Goal: Navigation & Orientation: Find specific page/section

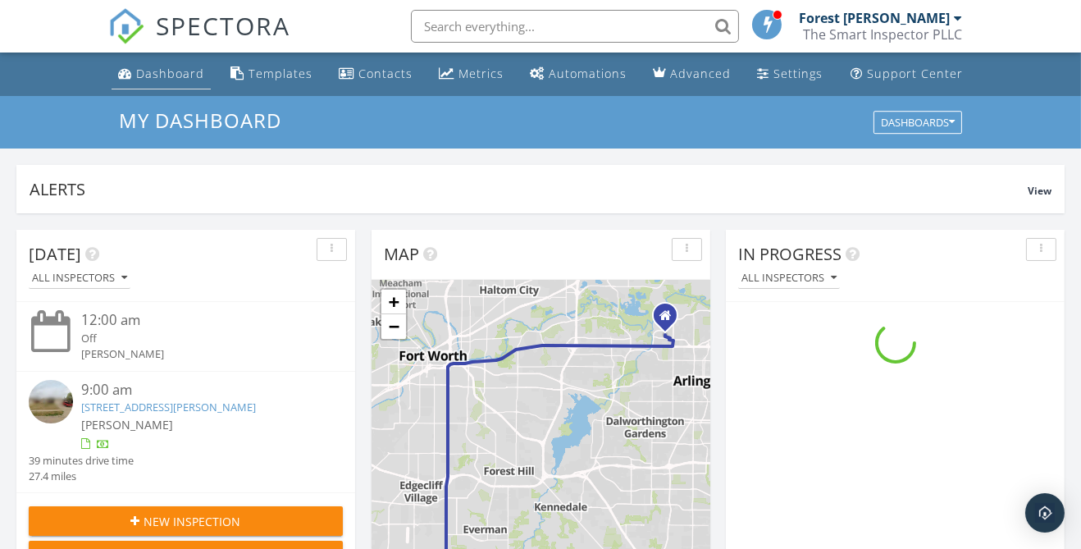
click at [164, 75] on div "Dashboard" at bounding box center [170, 74] width 68 height 16
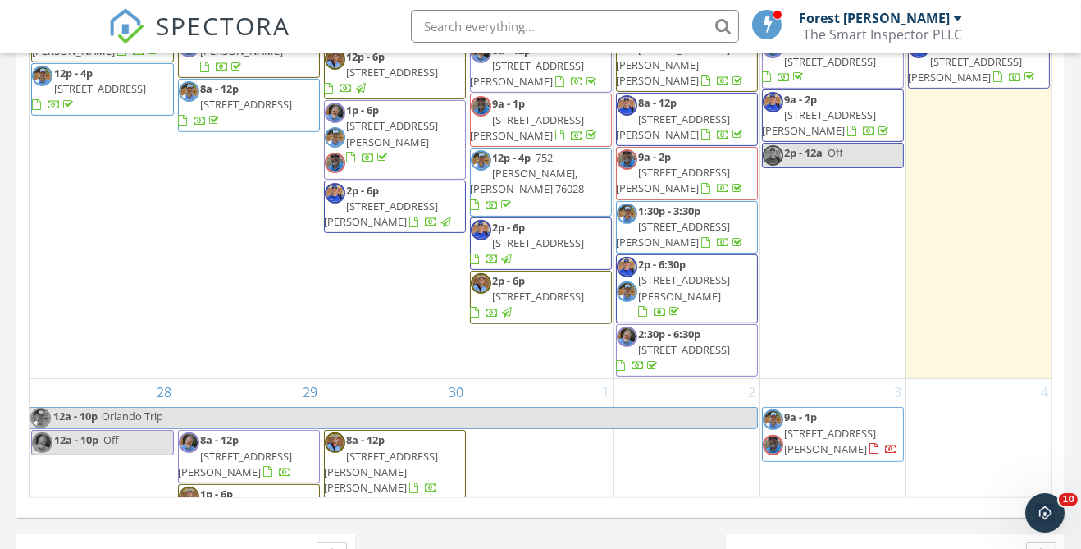
scroll to position [1005, 0]
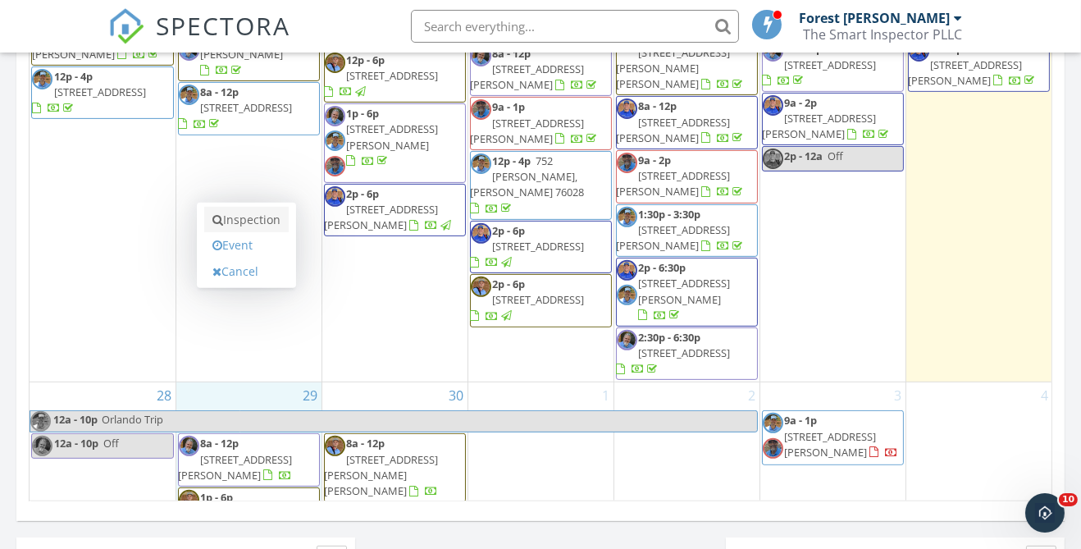
click at [265, 218] on link "Inspection" at bounding box center [246, 220] width 84 height 26
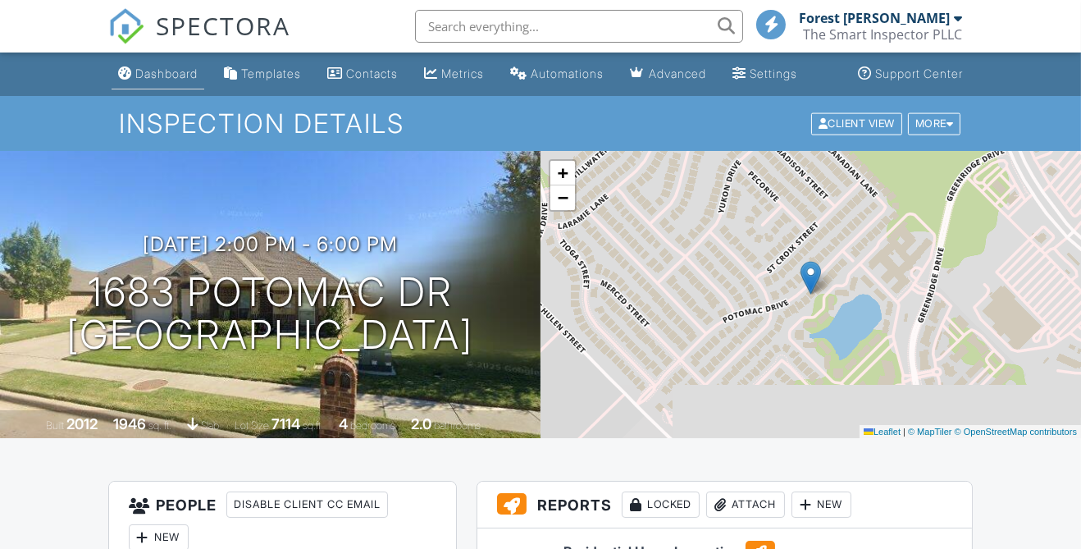
click at [188, 80] on link "Dashboard" at bounding box center [158, 74] width 93 height 30
